Goal: Task Accomplishment & Management: Use online tool/utility

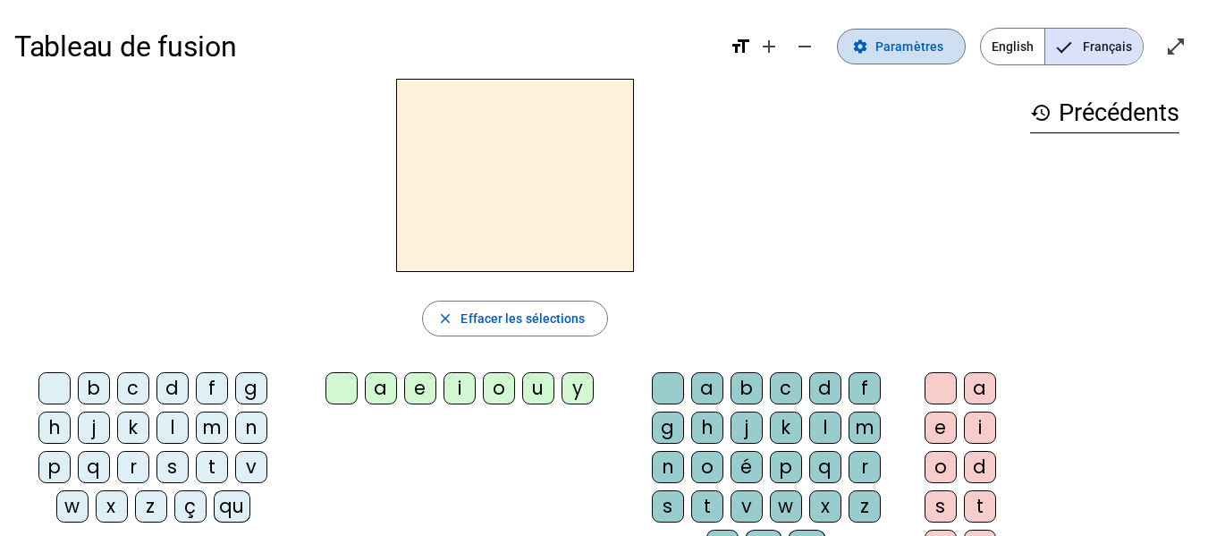
click at [902, 38] on span "Paramètres" at bounding box center [909, 46] width 68 height 21
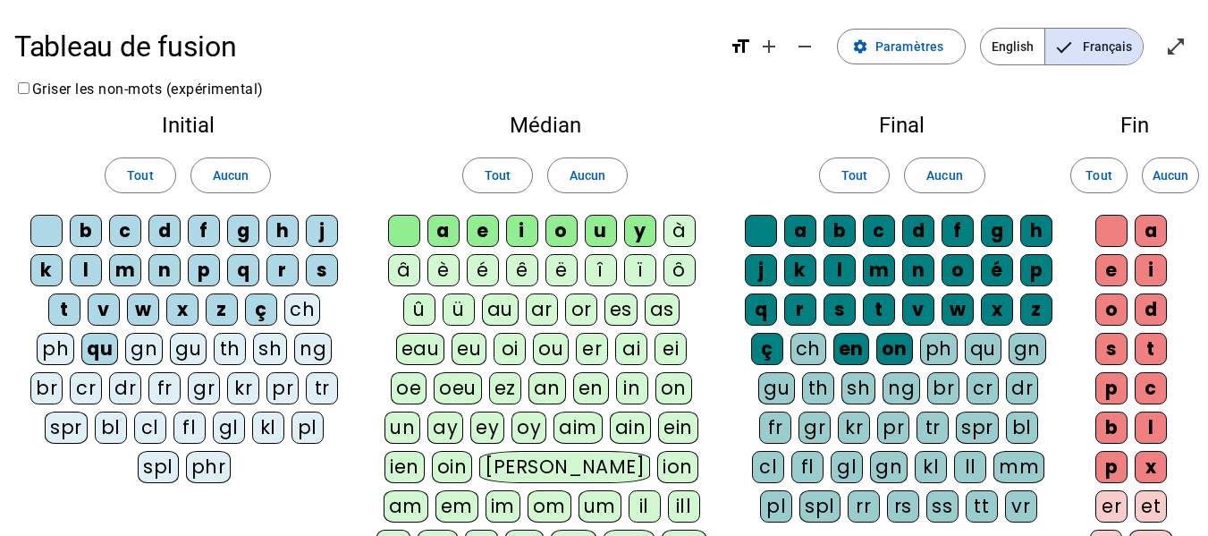
click at [478, 266] on div "é" at bounding box center [483, 270] width 32 height 32
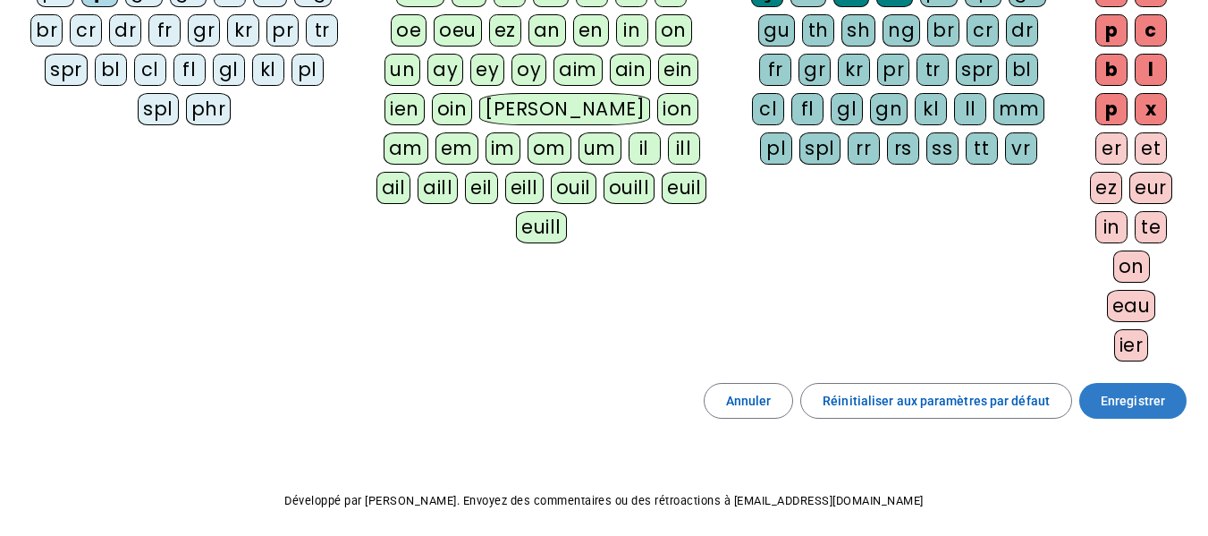
click at [1148, 405] on span "Enregistrer" at bounding box center [1133, 400] width 64 height 21
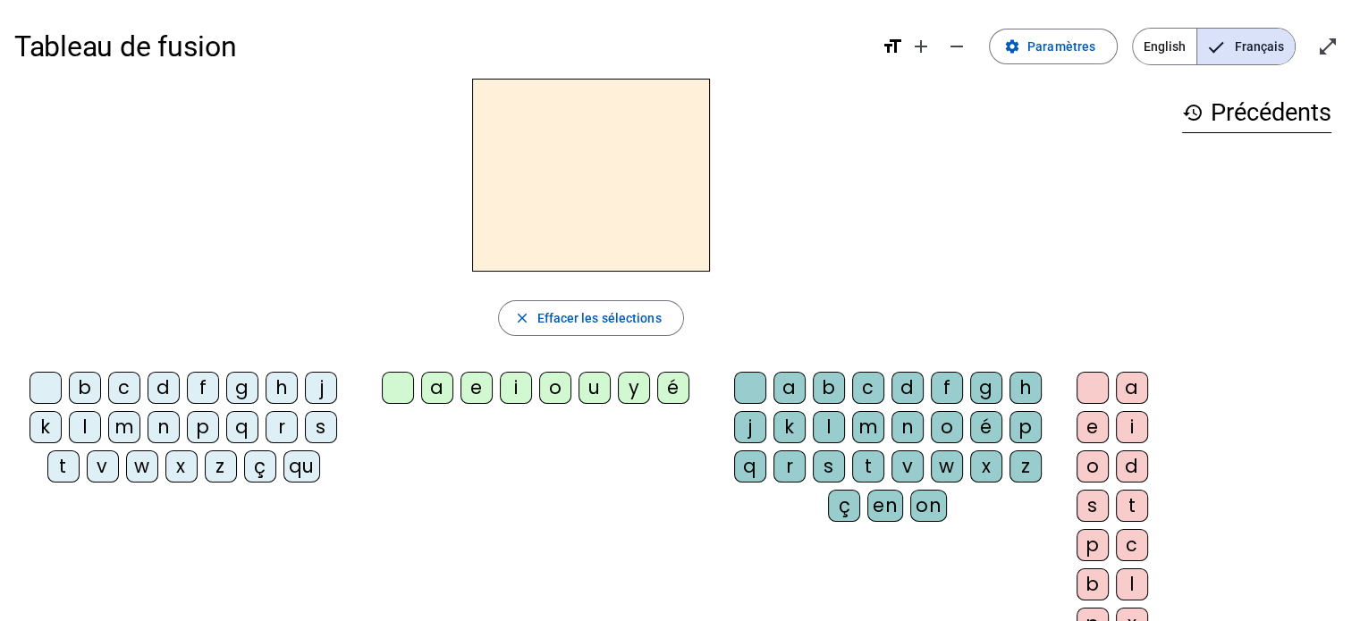
click at [215, 466] on div "z" at bounding box center [221, 467] width 32 height 32
click at [557, 392] on div "o" at bounding box center [555, 388] width 32 height 32
click at [941, 423] on div "o" at bounding box center [947, 427] width 32 height 32
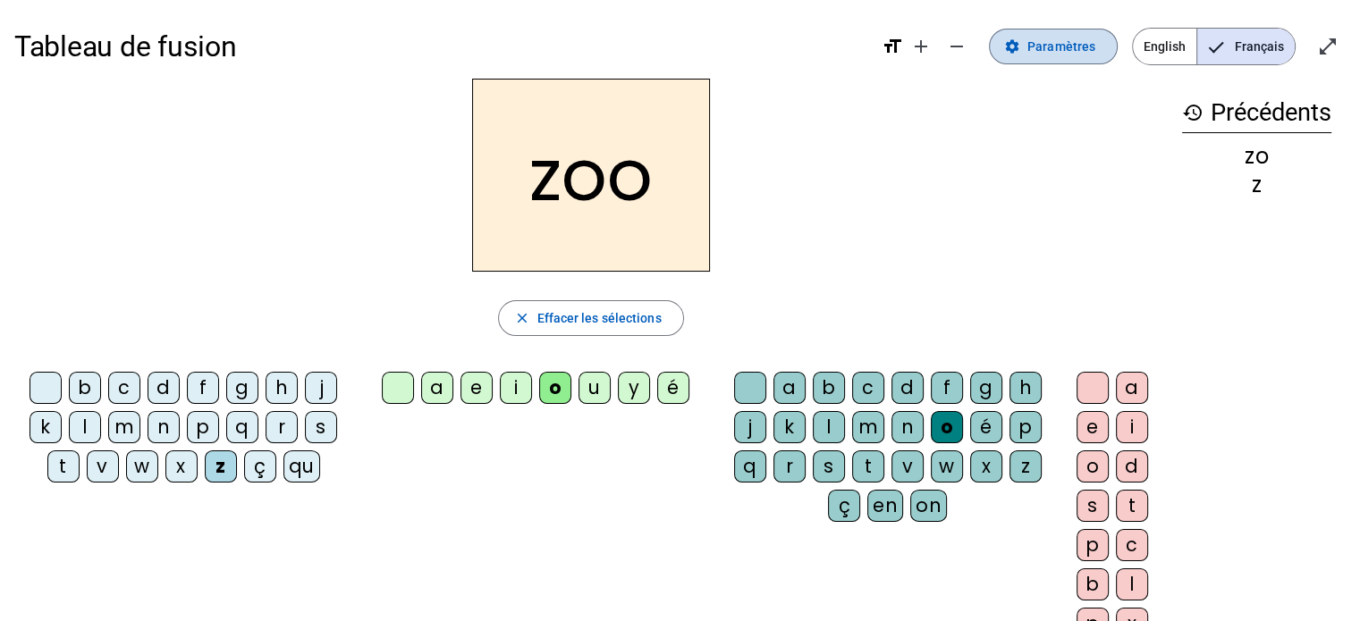
click at [1097, 42] on button "settings Paramètres" at bounding box center [1053, 47] width 129 height 36
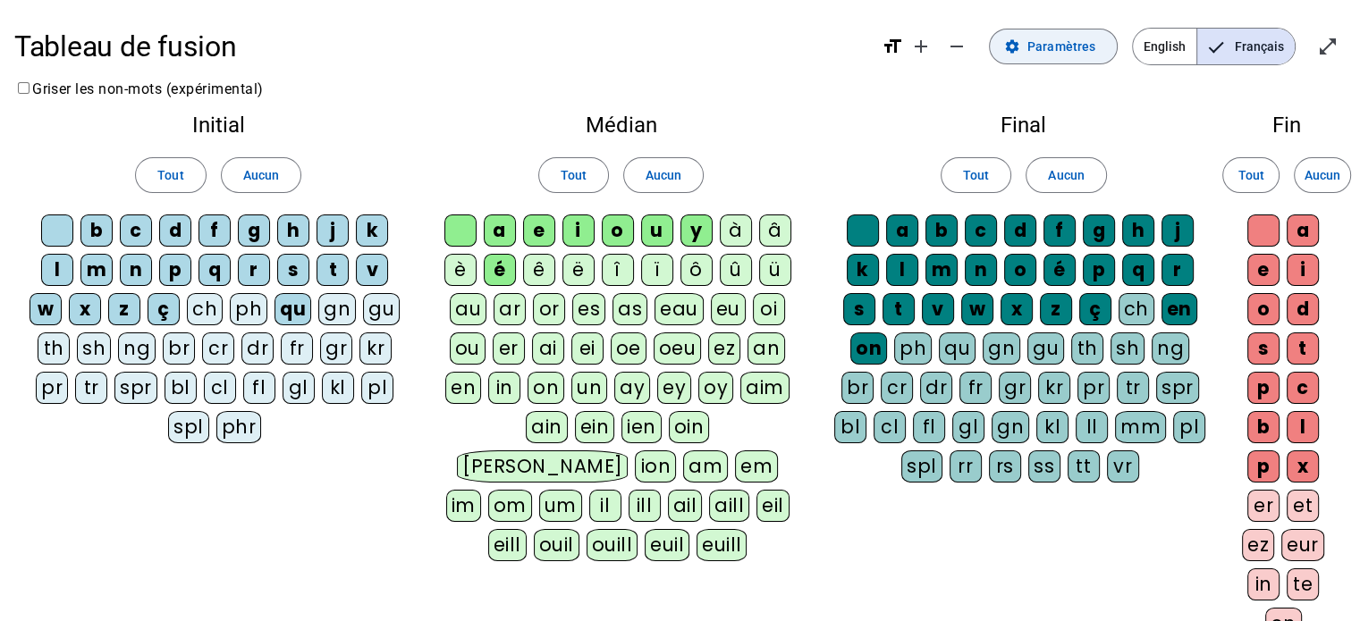
click at [1080, 55] on span "Paramètres" at bounding box center [1061, 46] width 68 height 21
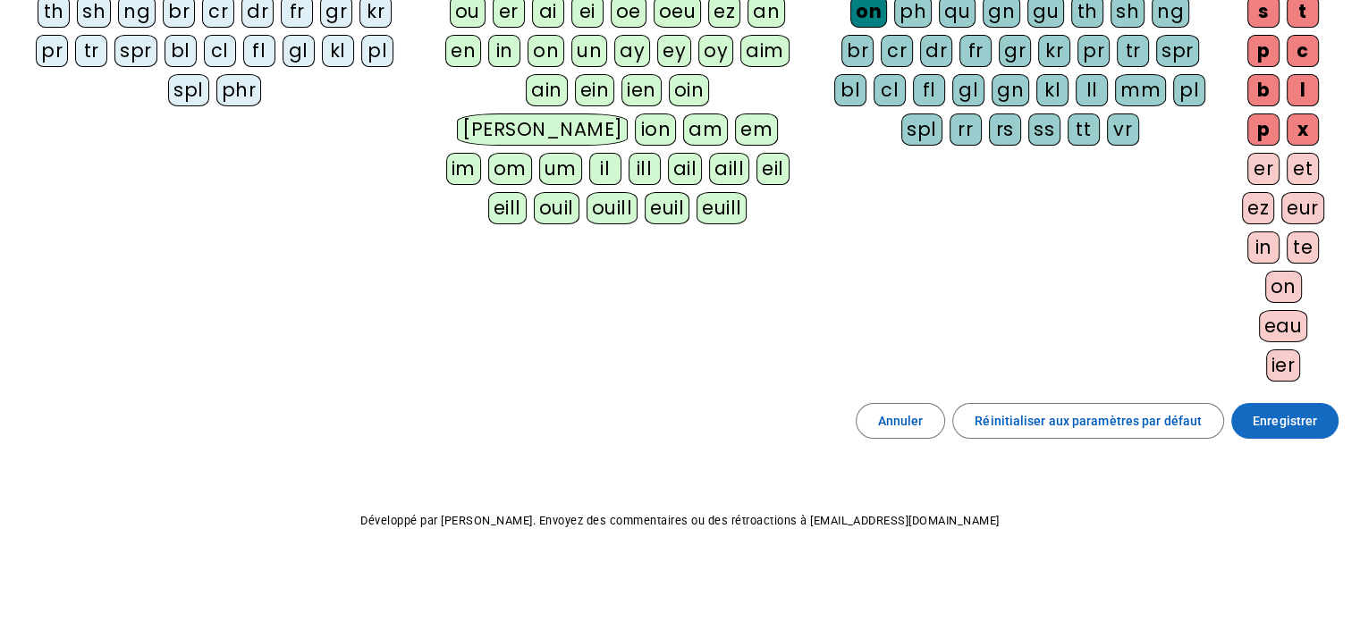
click at [1207, 423] on span "Enregistrer" at bounding box center [1285, 420] width 64 height 21
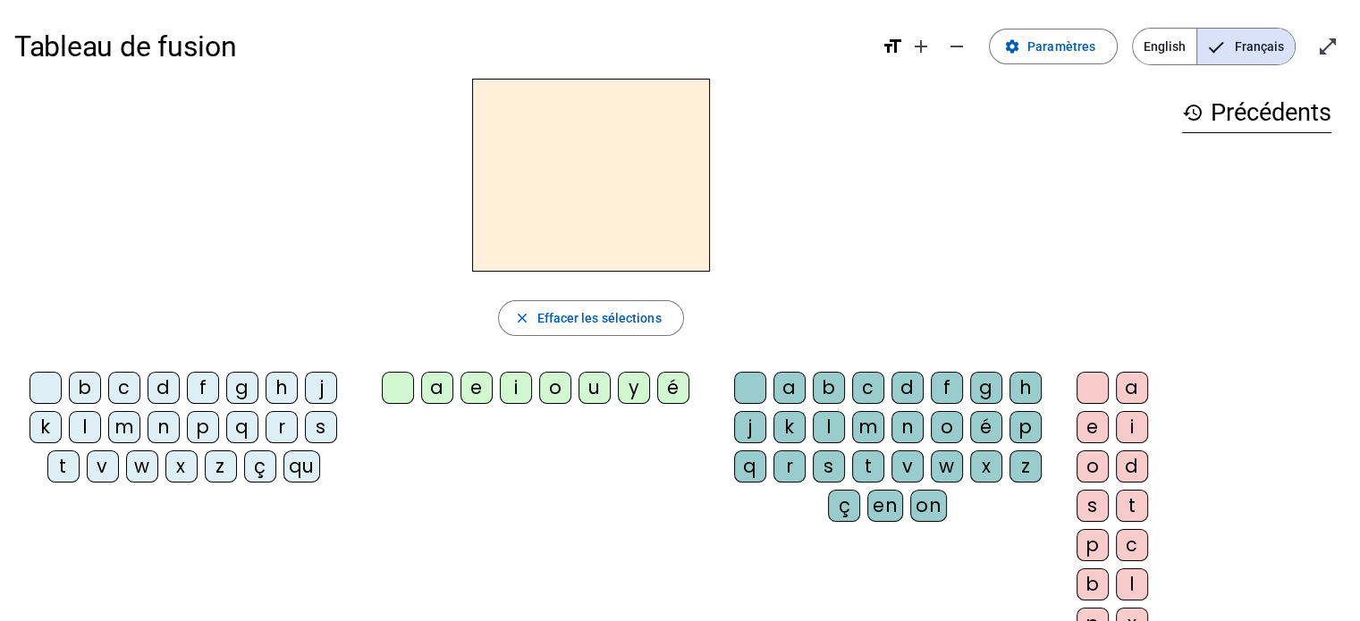
click at [221, 460] on div "z" at bounding box center [221, 467] width 32 height 32
click at [560, 393] on div "o" at bounding box center [555, 388] width 32 height 32
click at [945, 430] on div "o" at bounding box center [947, 427] width 32 height 32
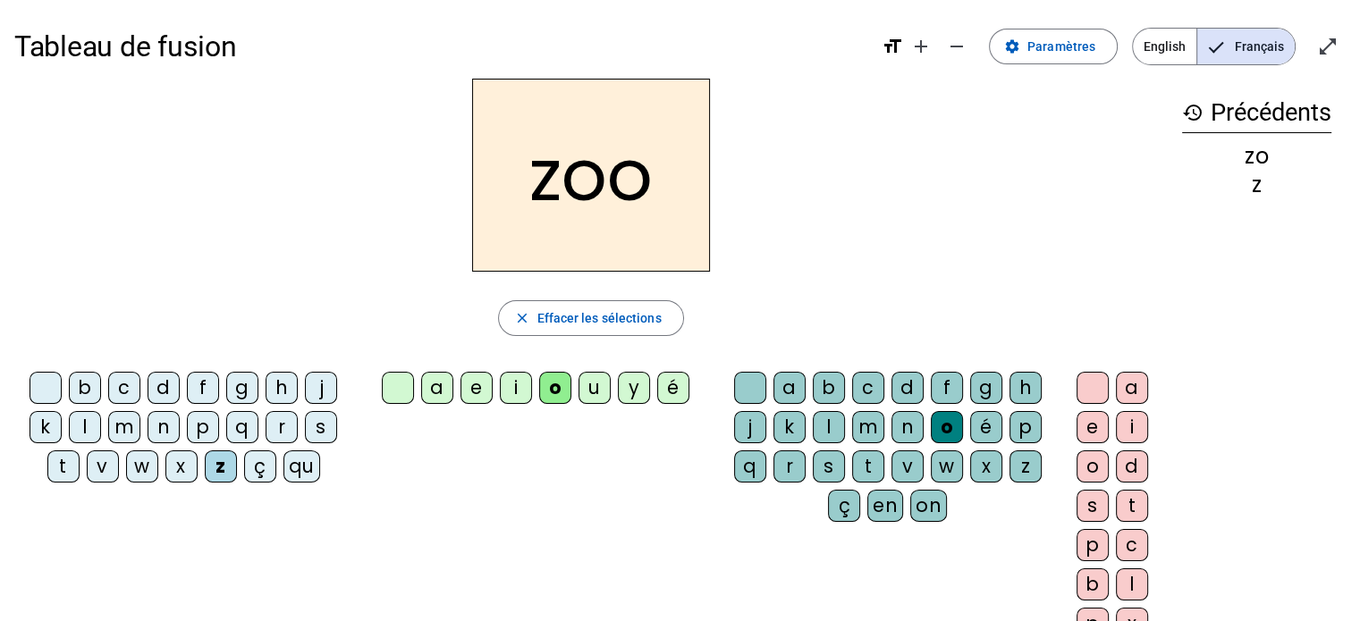
click at [669, 506] on div "b c d f g h j k l m n p q r s t v w x z ç qu a e i o u y é a b c d f g h j k l …" at bounding box center [590, 510] width 1153 height 290
click at [989, 438] on div "é" at bounding box center [986, 427] width 32 height 32
click at [157, 430] on div "n" at bounding box center [164, 427] width 32 height 32
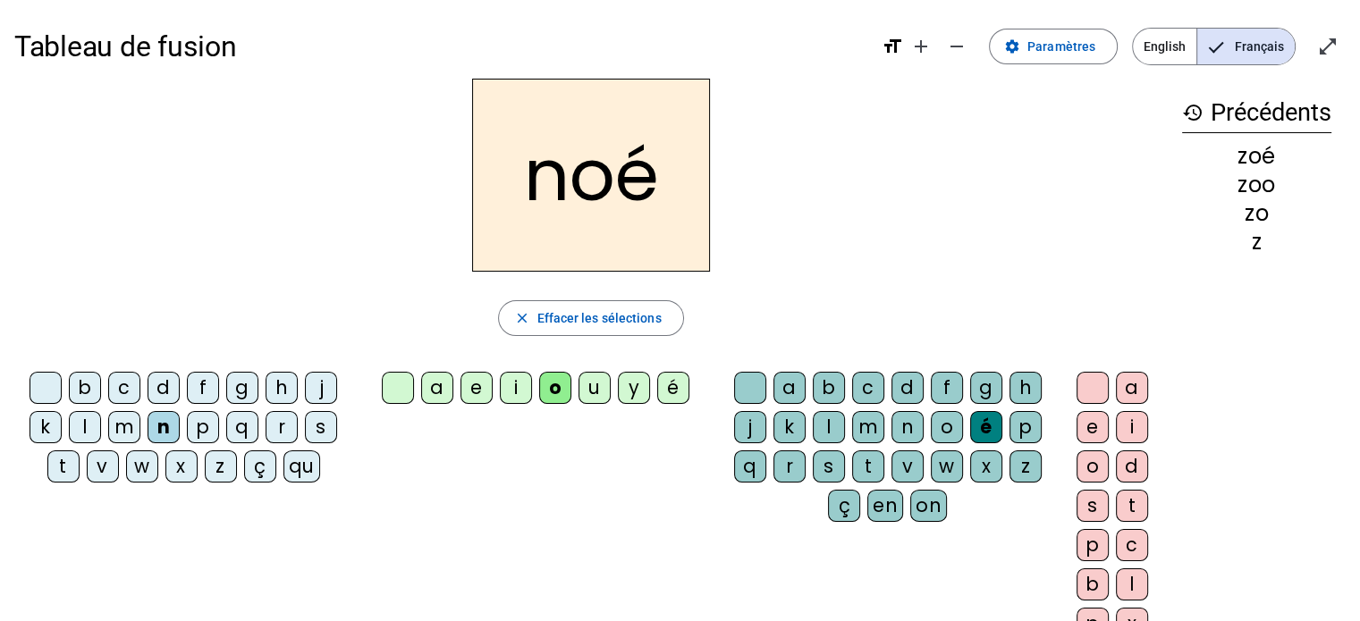
click at [780, 386] on div "a" at bounding box center [789, 388] width 32 height 32
click at [79, 384] on div "b" at bounding box center [85, 388] width 32 height 32
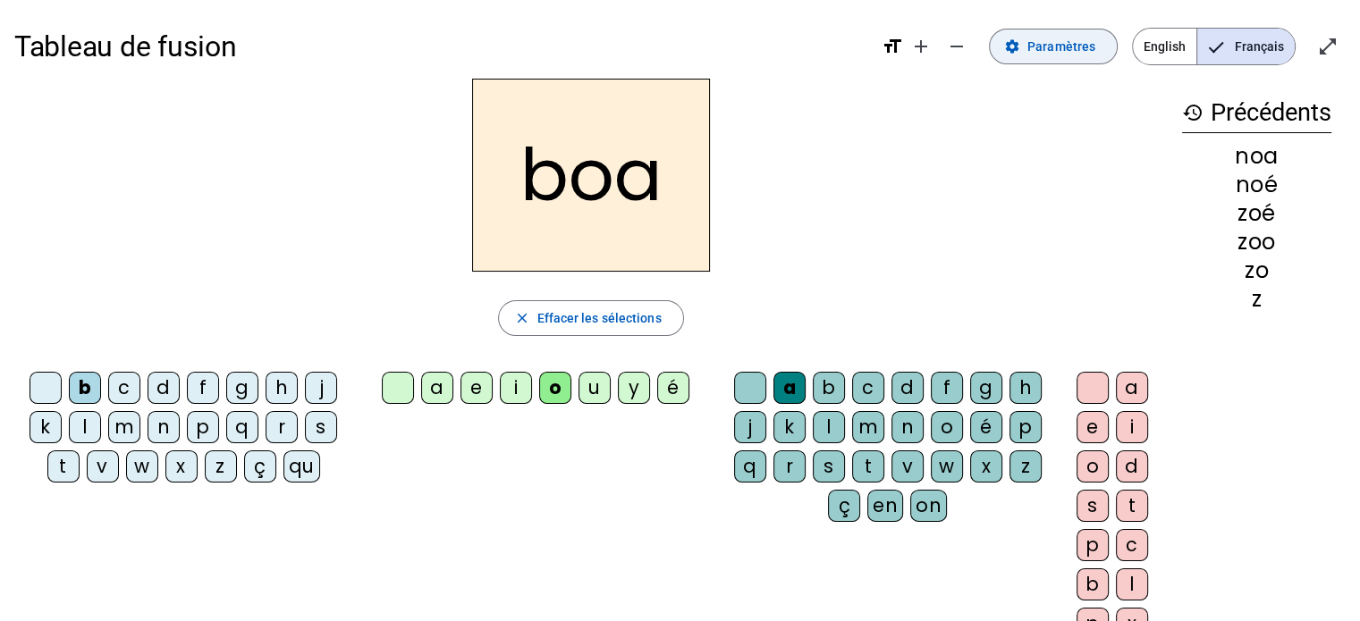
click at [1076, 46] on span "Paramètres" at bounding box center [1061, 46] width 68 height 21
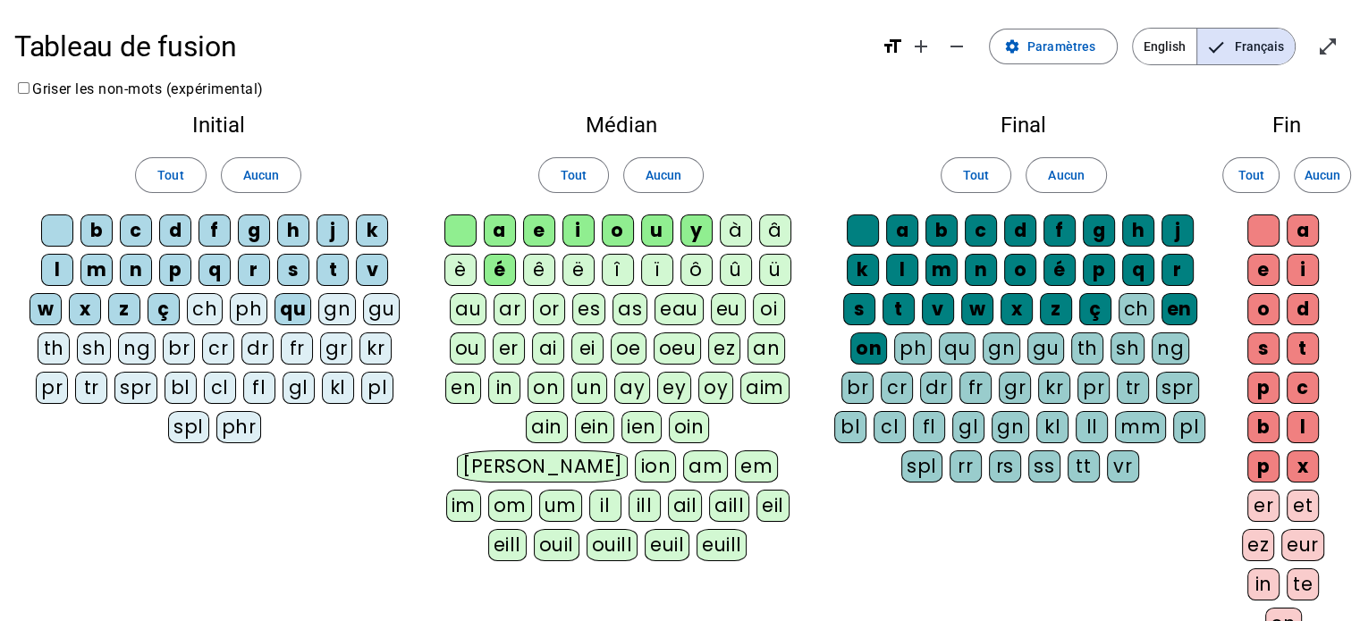
click at [182, 388] on div "bl" at bounding box center [181, 388] width 32 height 32
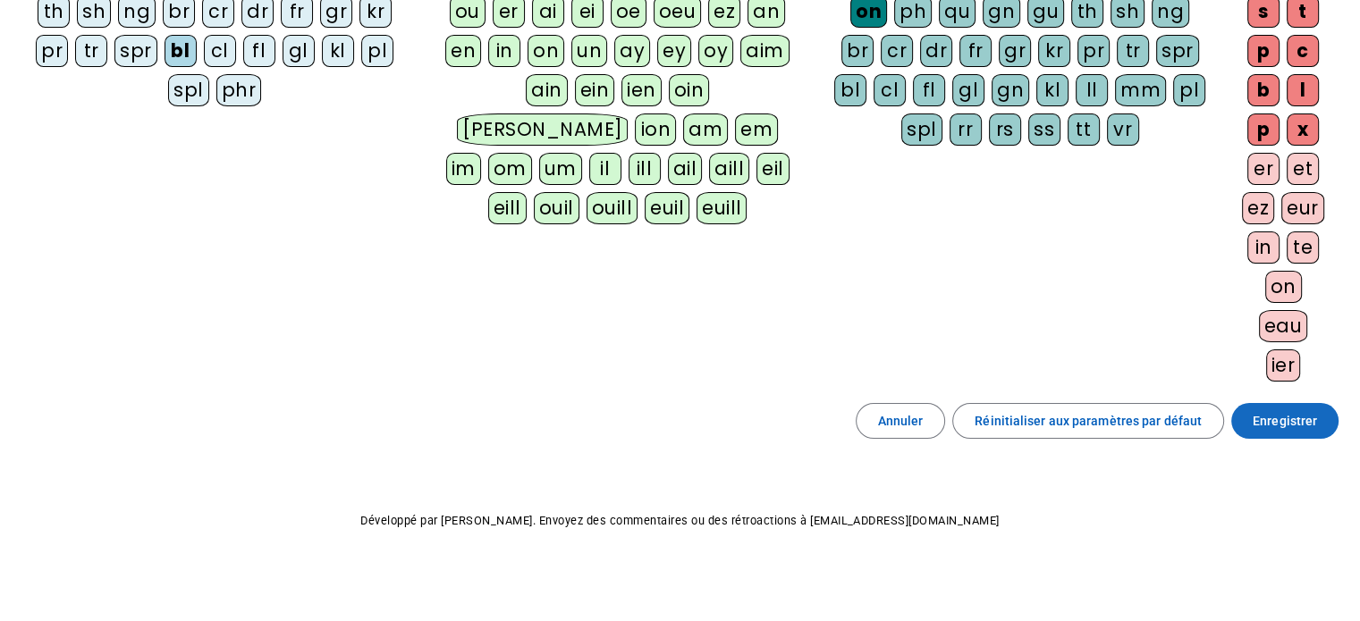
click at [1207, 426] on span "Enregistrer" at bounding box center [1285, 420] width 64 height 21
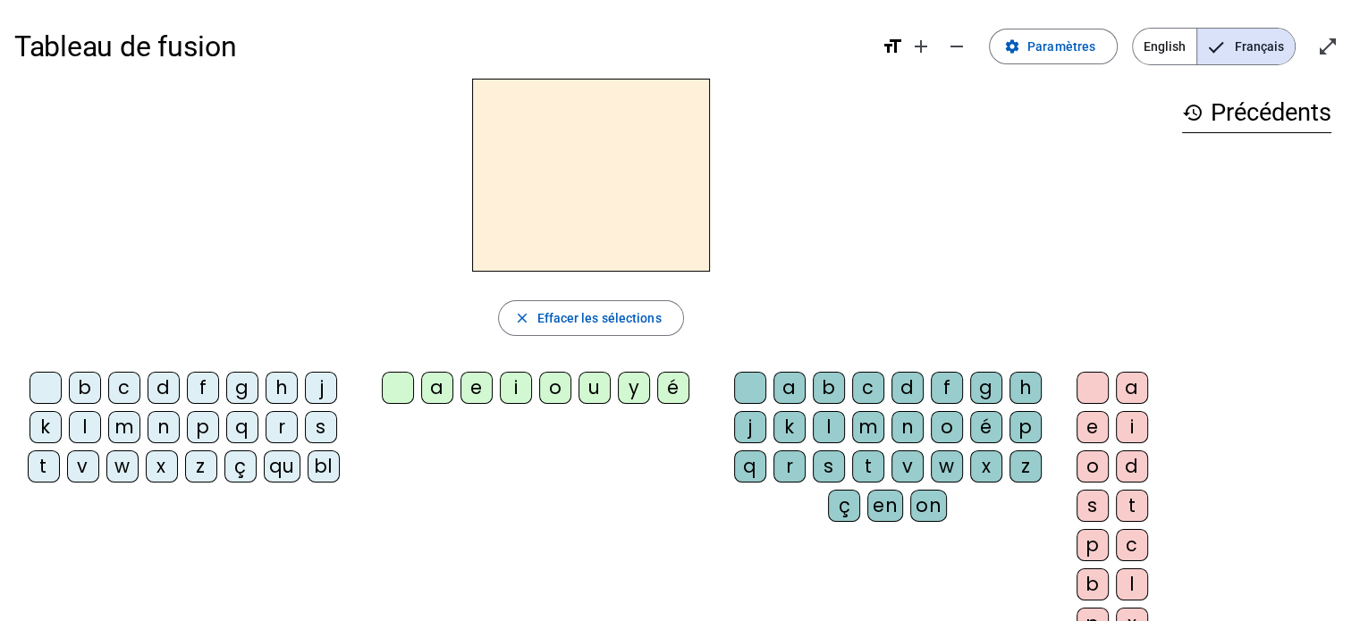
click at [328, 471] on div "bl" at bounding box center [324, 467] width 32 height 32
click at [443, 397] on div "a" at bounding box center [437, 388] width 32 height 32
click at [680, 407] on letter-bubble "é" at bounding box center [676, 391] width 39 height 39
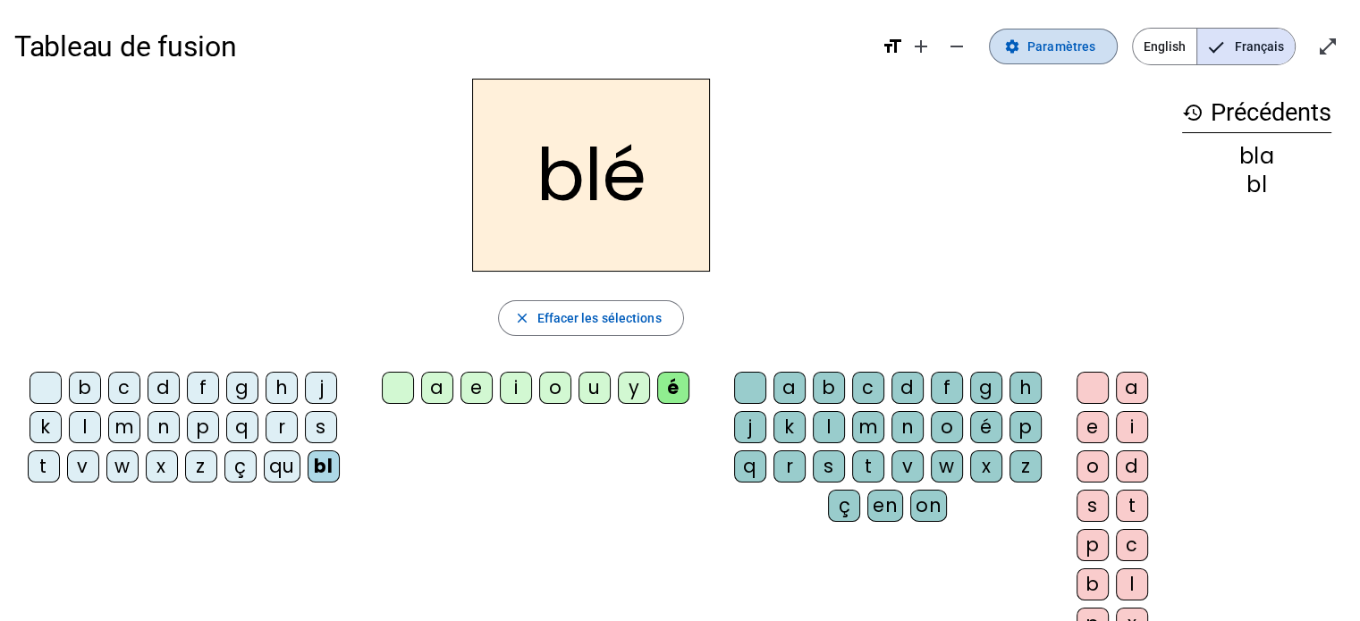
click at [1104, 49] on span at bounding box center [1053, 46] width 127 height 43
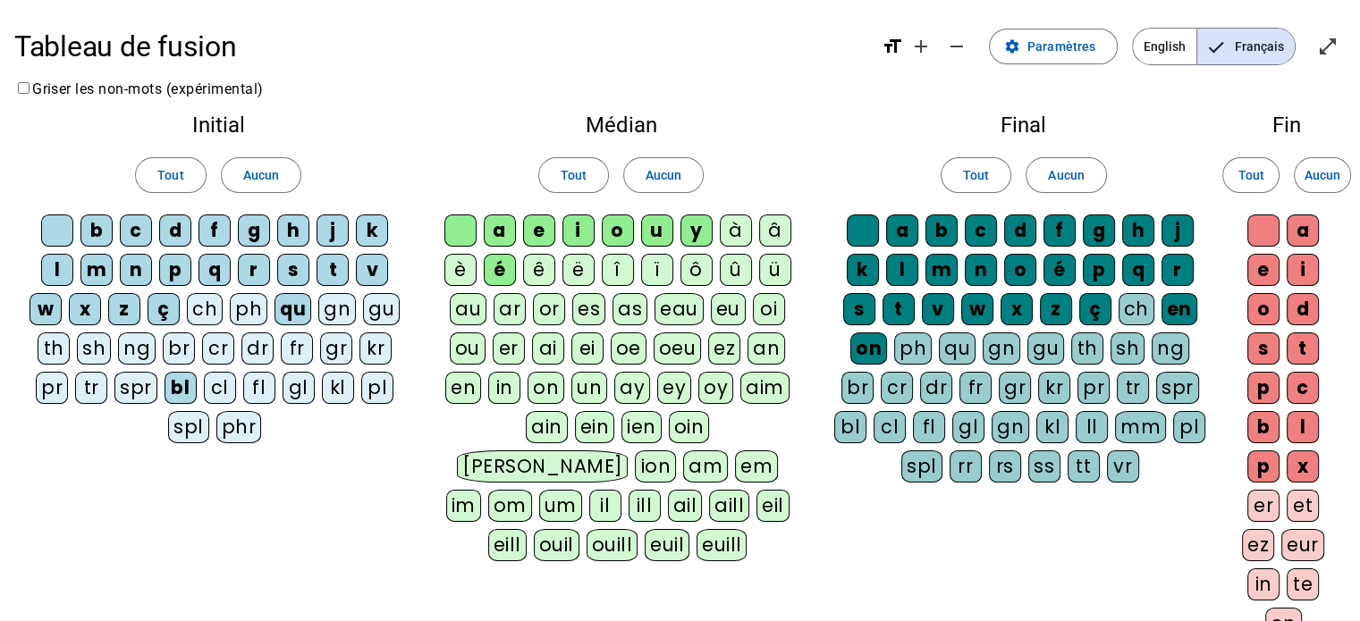
click at [222, 385] on div "cl" at bounding box center [220, 388] width 32 height 32
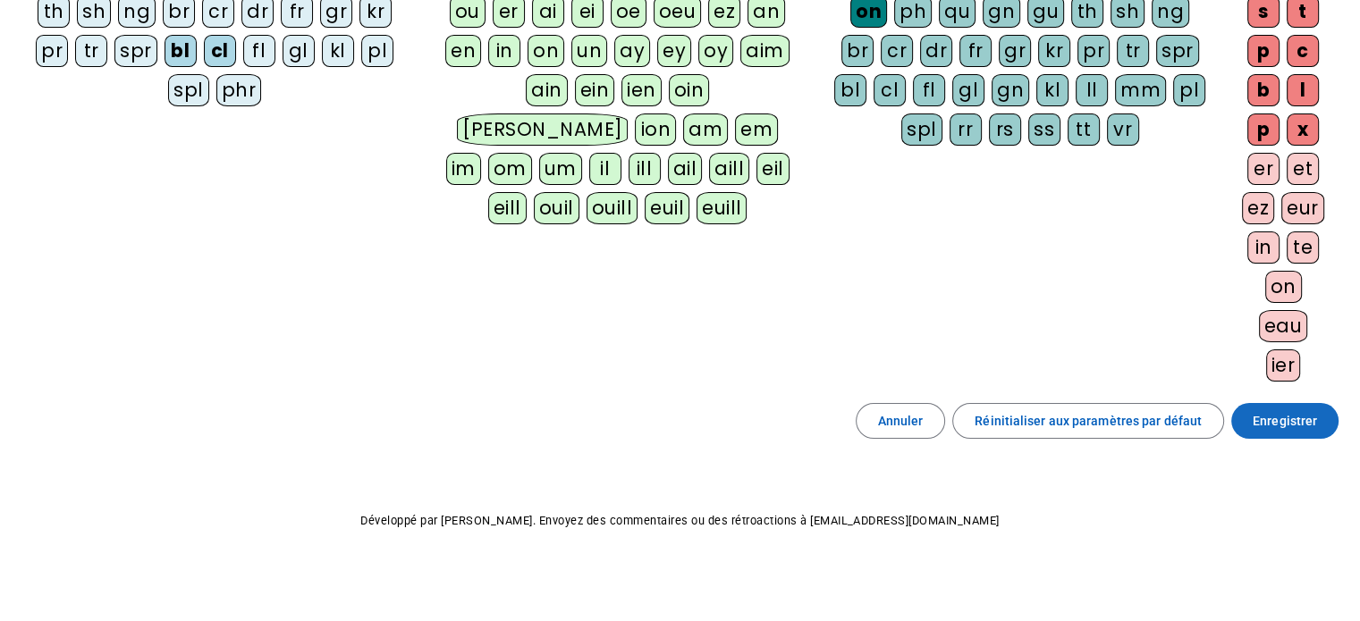
click at [1207, 422] on span "Enregistrer" at bounding box center [1285, 420] width 64 height 21
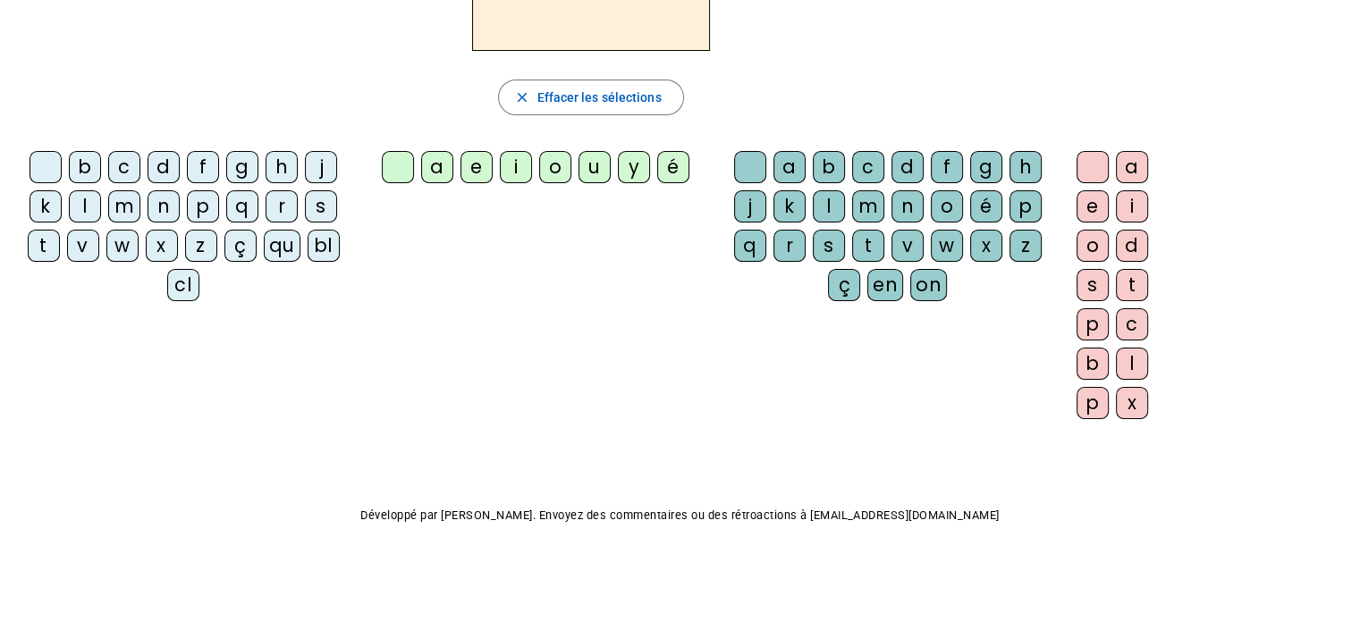
scroll to position [217, 0]
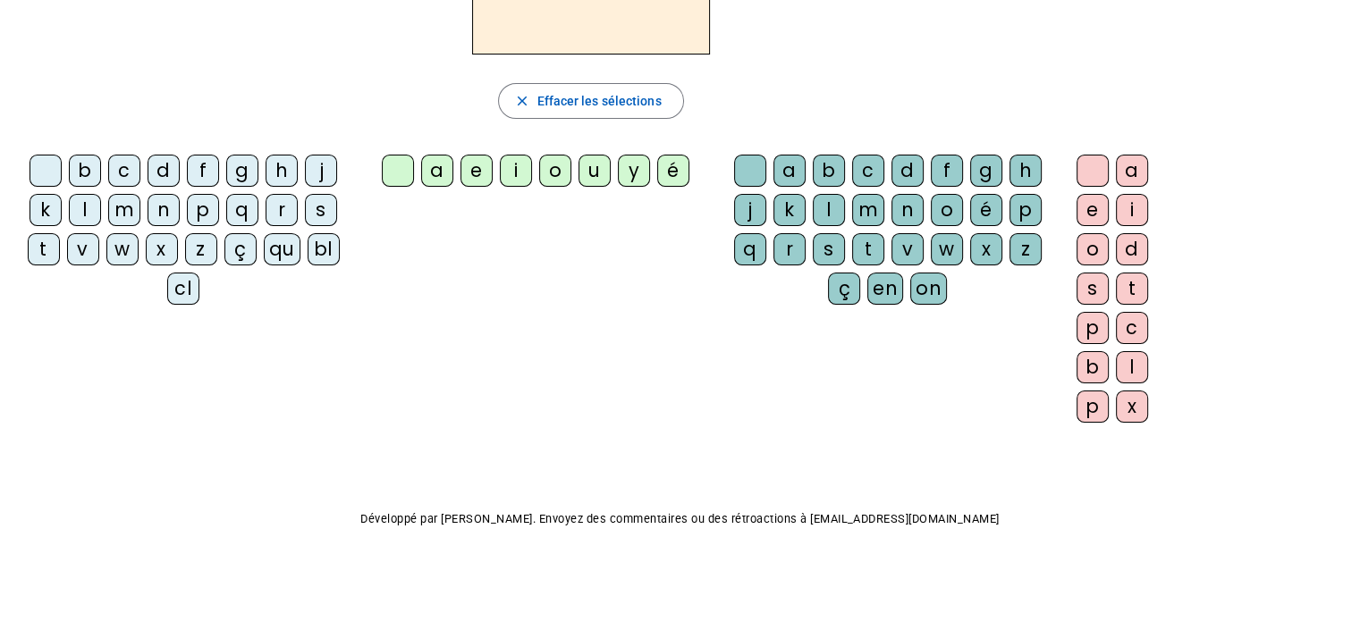
click at [325, 256] on div "bl" at bounding box center [324, 249] width 32 height 32
drag, startPoint x: 661, startPoint y: 169, endPoint x: 656, endPoint y: 188, distance: 19.3
click at [662, 169] on div "é" at bounding box center [673, 171] width 32 height 32
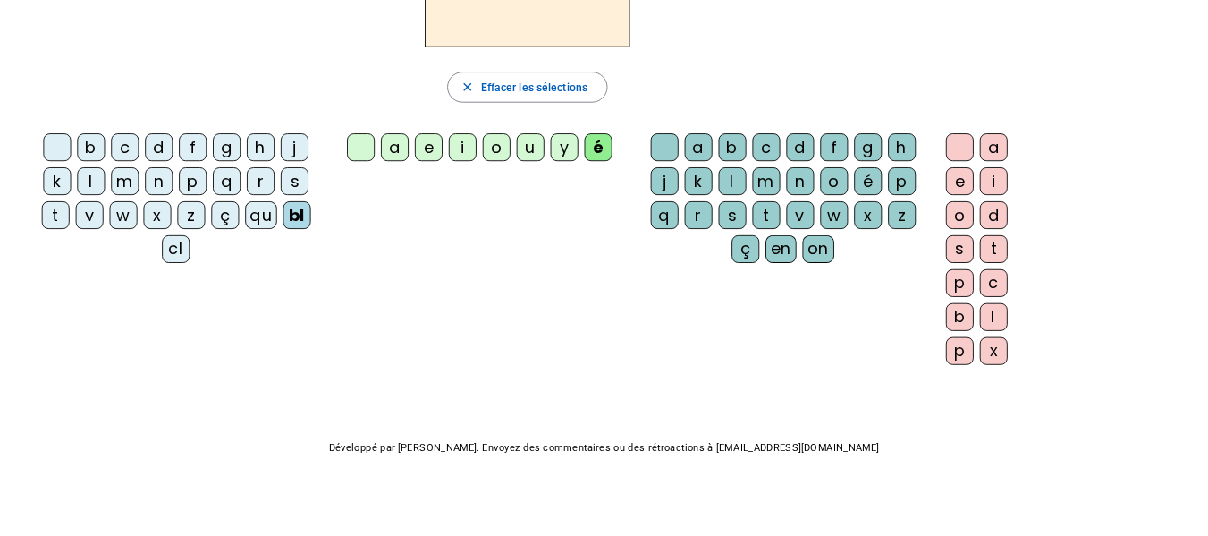
scroll to position [0, 0]
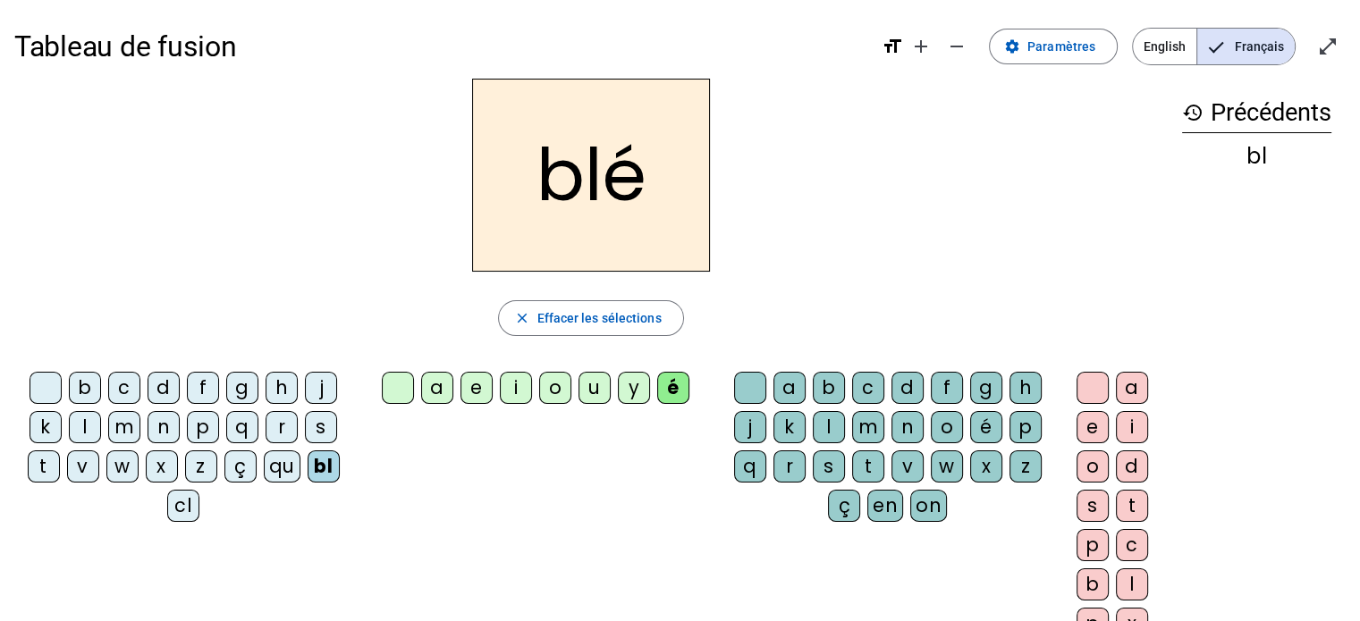
click at [182, 508] on div "cl" at bounding box center [183, 506] width 32 height 32
click at [944, 428] on div "o" at bounding box center [947, 427] width 32 height 32
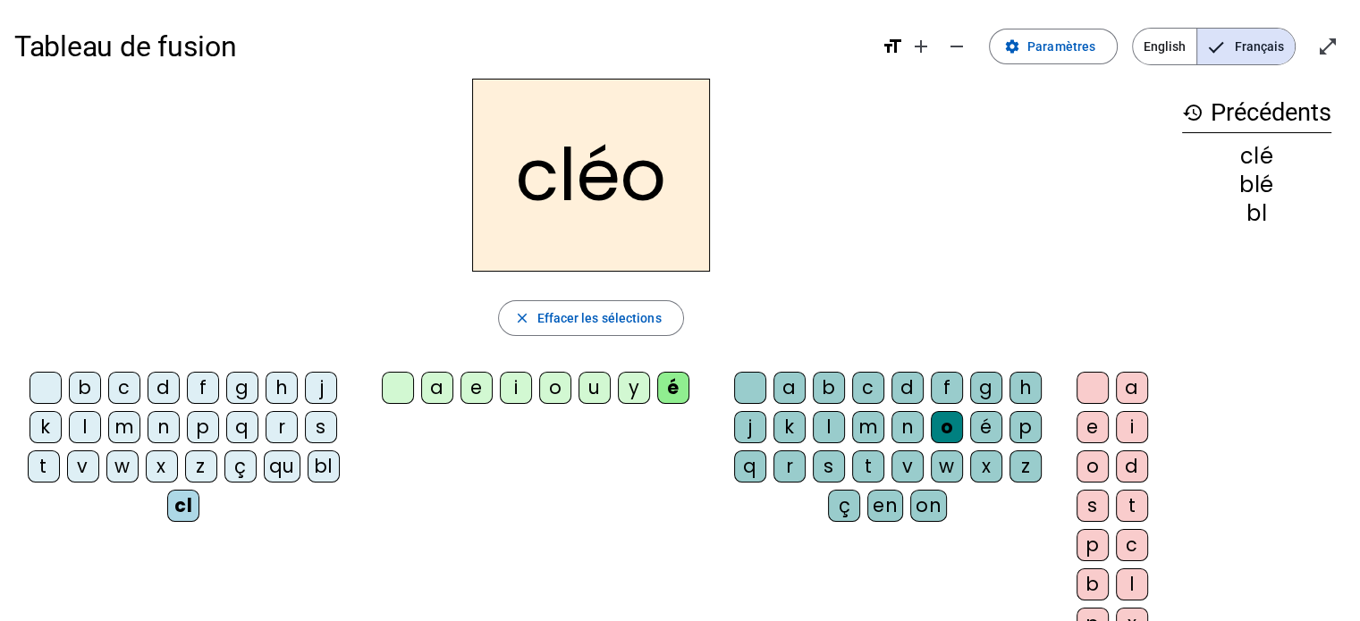
click at [646, 500] on div "b c d f g h j k l m n p q r s t v w x z ç qu bl cl a e i o u y é a b c d f g h …" at bounding box center [590, 510] width 1153 height 290
click at [89, 420] on div "l" at bounding box center [85, 427] width 32 height 32
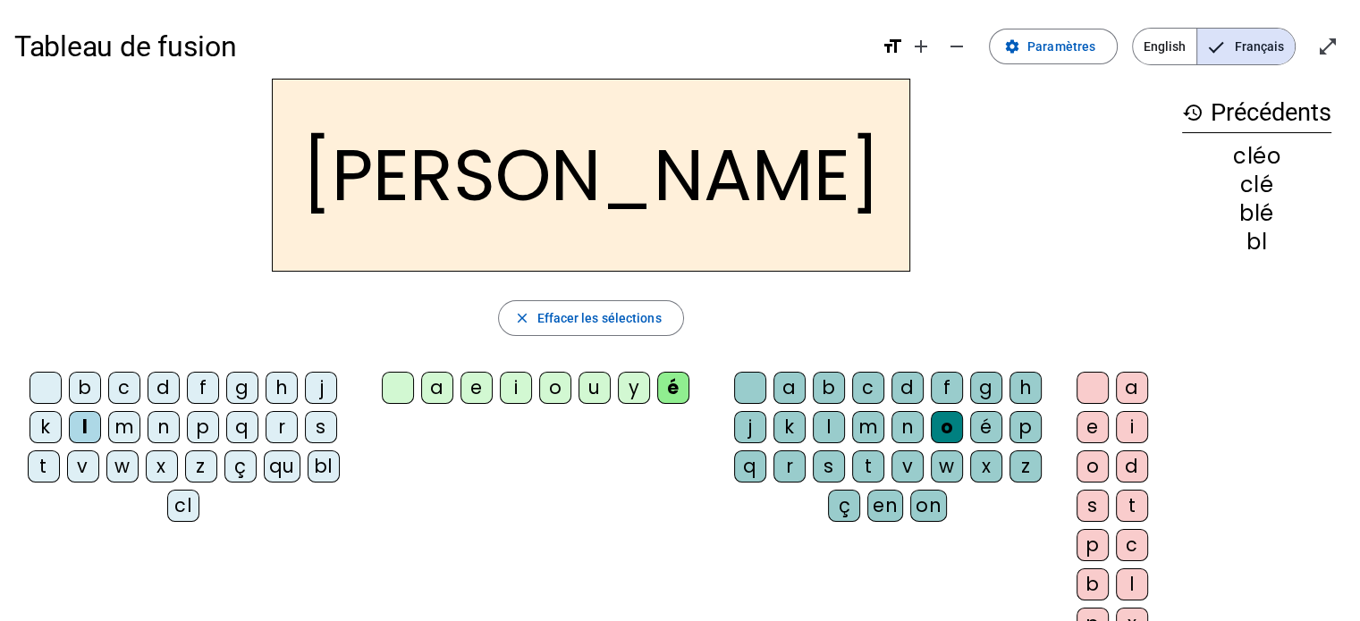
click at [543, 479] on div "b c d f g h j k l m n p q r s t v w x z ç qu bl cl a e i o u y é a b c d f g h …" at bounding box center [590, 510] width 1153 height 290
click at [443, 401] on div "a" at bounding box center [437, 388] width 32 height 32
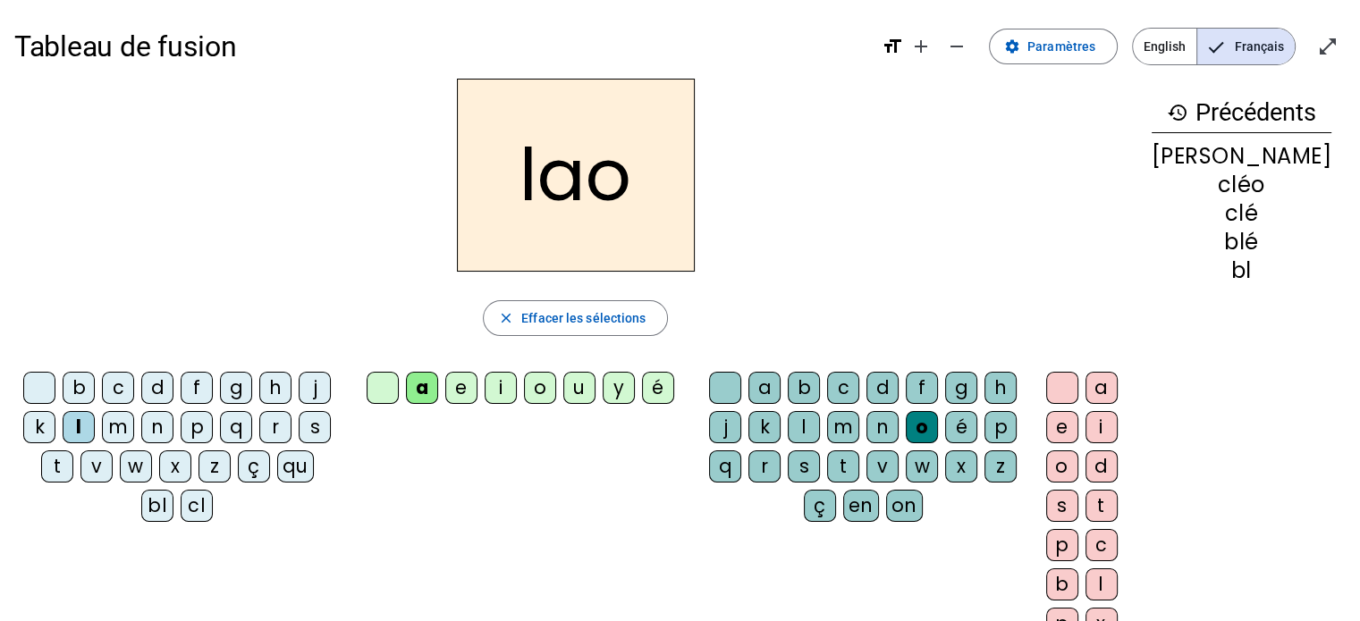
click at [86, 425] on div "l" at bounding box center [79, 427] width 32 height 32
drag, startPoint x: 667, startPoint y: 381, endPoint x: 790, endPoint y: 395, distance: 124.2
click at [668, 381] on div "é" at bounding box center [658, 388] width 32 height 32
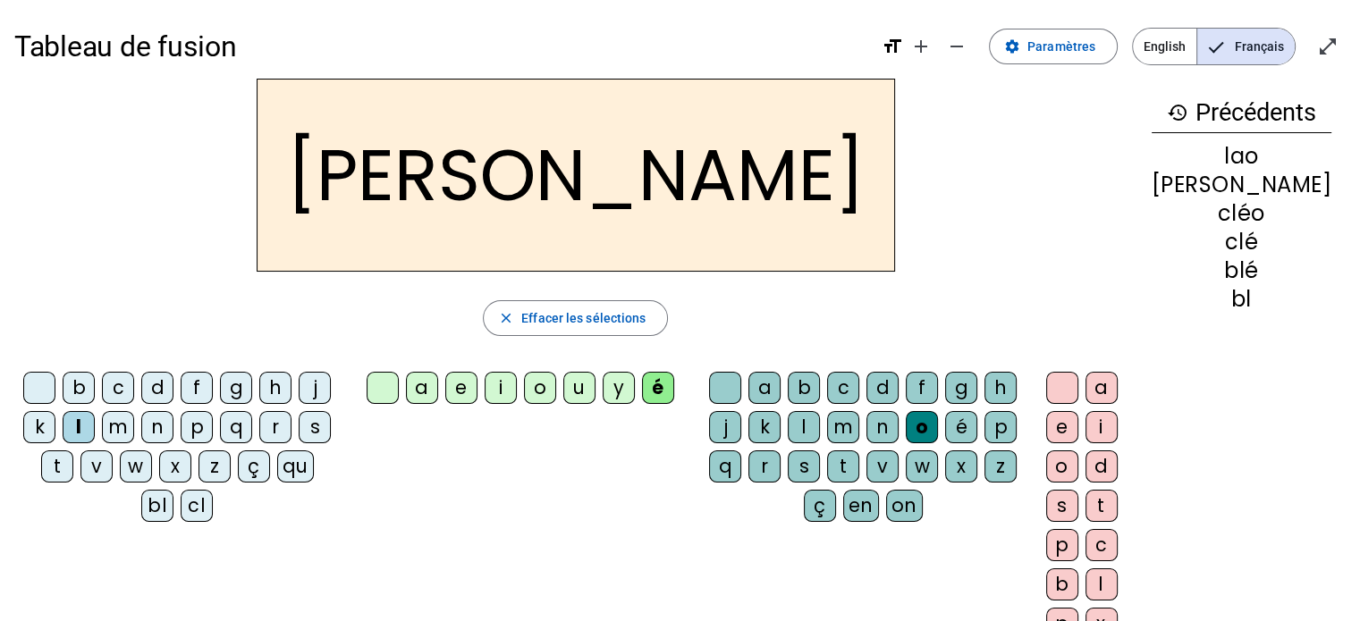
click at [781, 392] on div "a" at bounding box center [764, 388] width 32 height 32
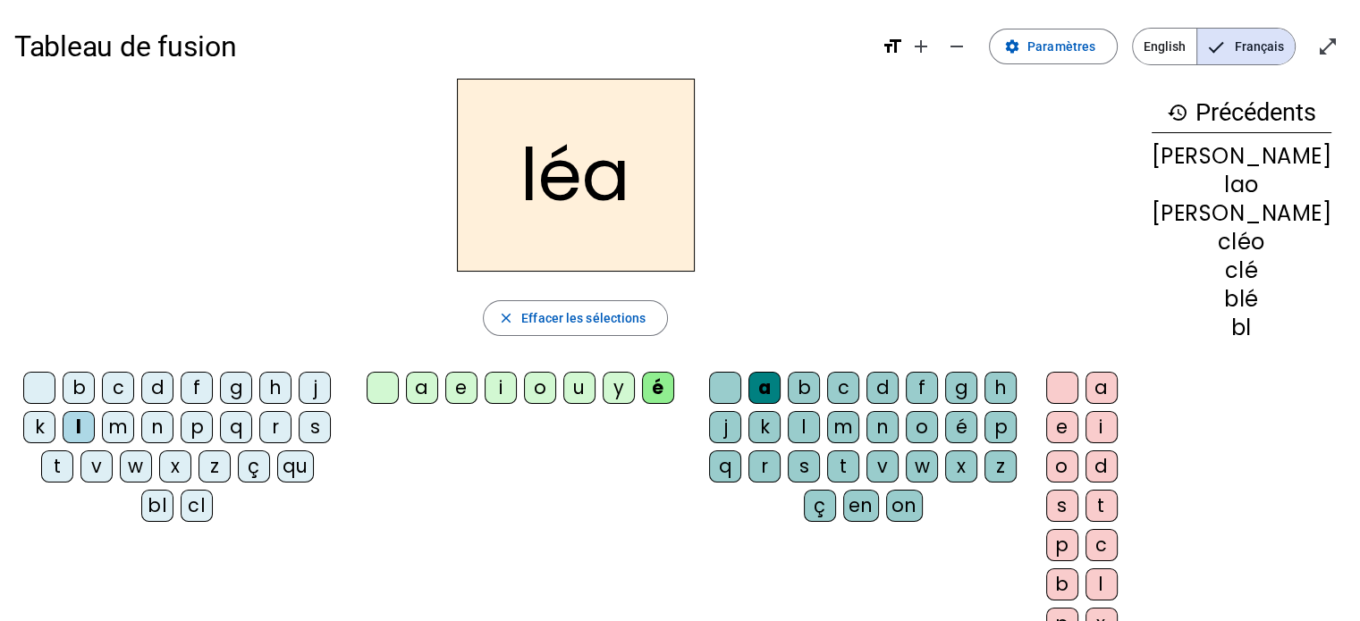
click at [566, 521] on div "b c d f g h j k l m n p q r s t v w x z ç qu bl cl a e i o u y é a b c d f g h …" at bounding box center [575, 510] width 1123 height 290
